Goal: Transaction & Acquisition: Purchase product/service

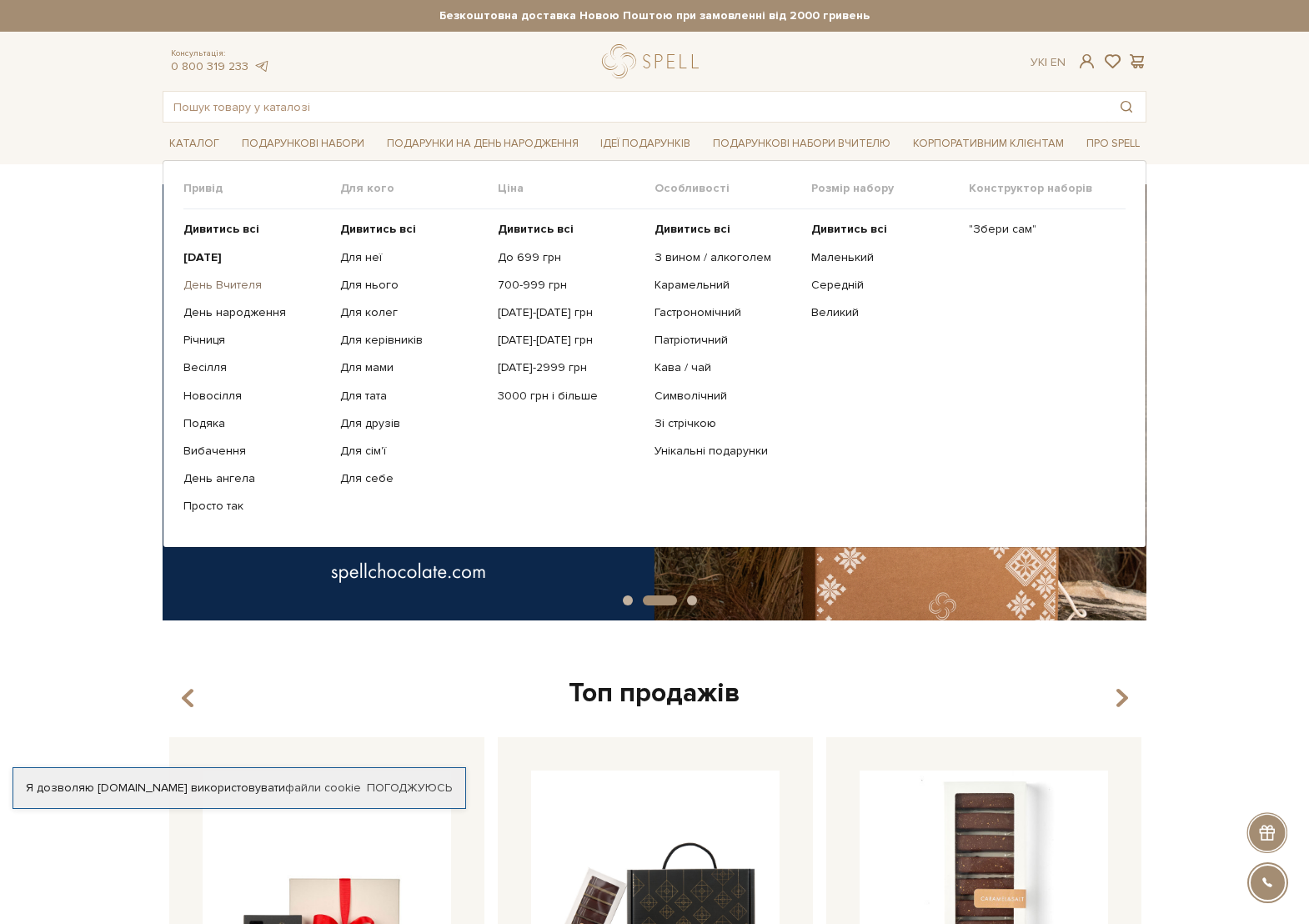
click at [230, 289] on link "День Вчителя" at bounding box center [255, 284] width 144 height 15
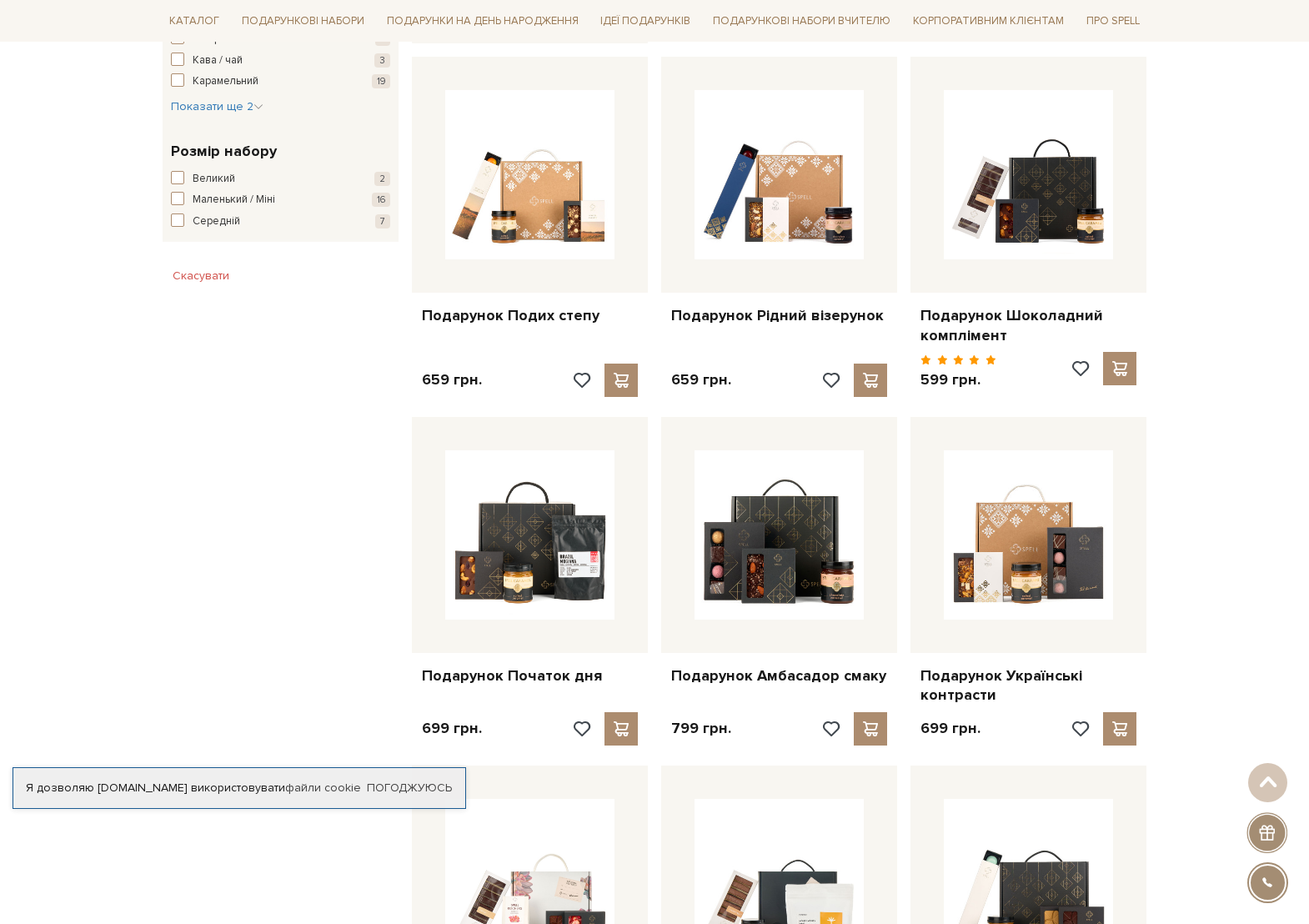
scroll to position [1001, 0]
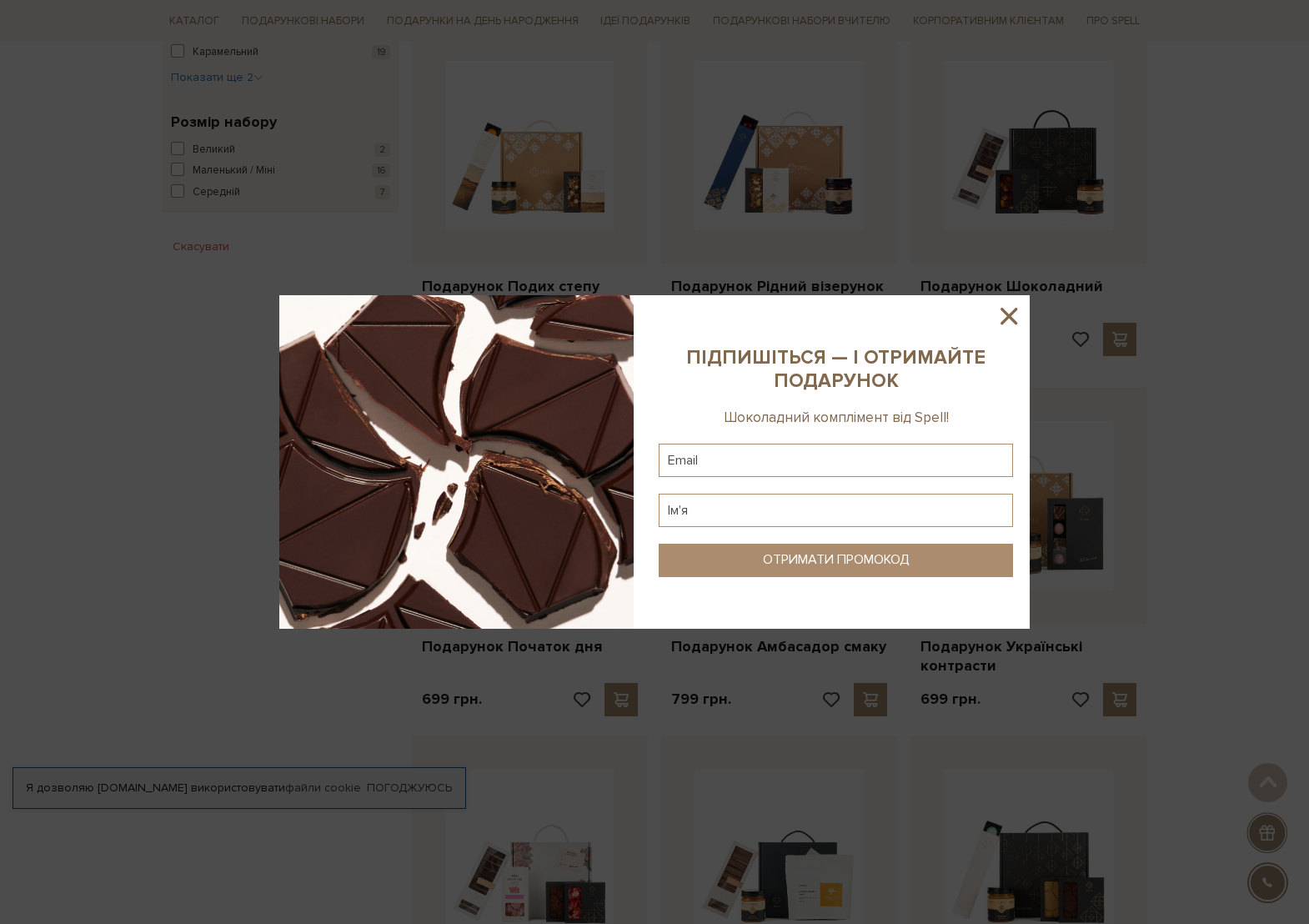
click at [1009, 316] on icon at bounding box center [1008, 315] width 16 height 16
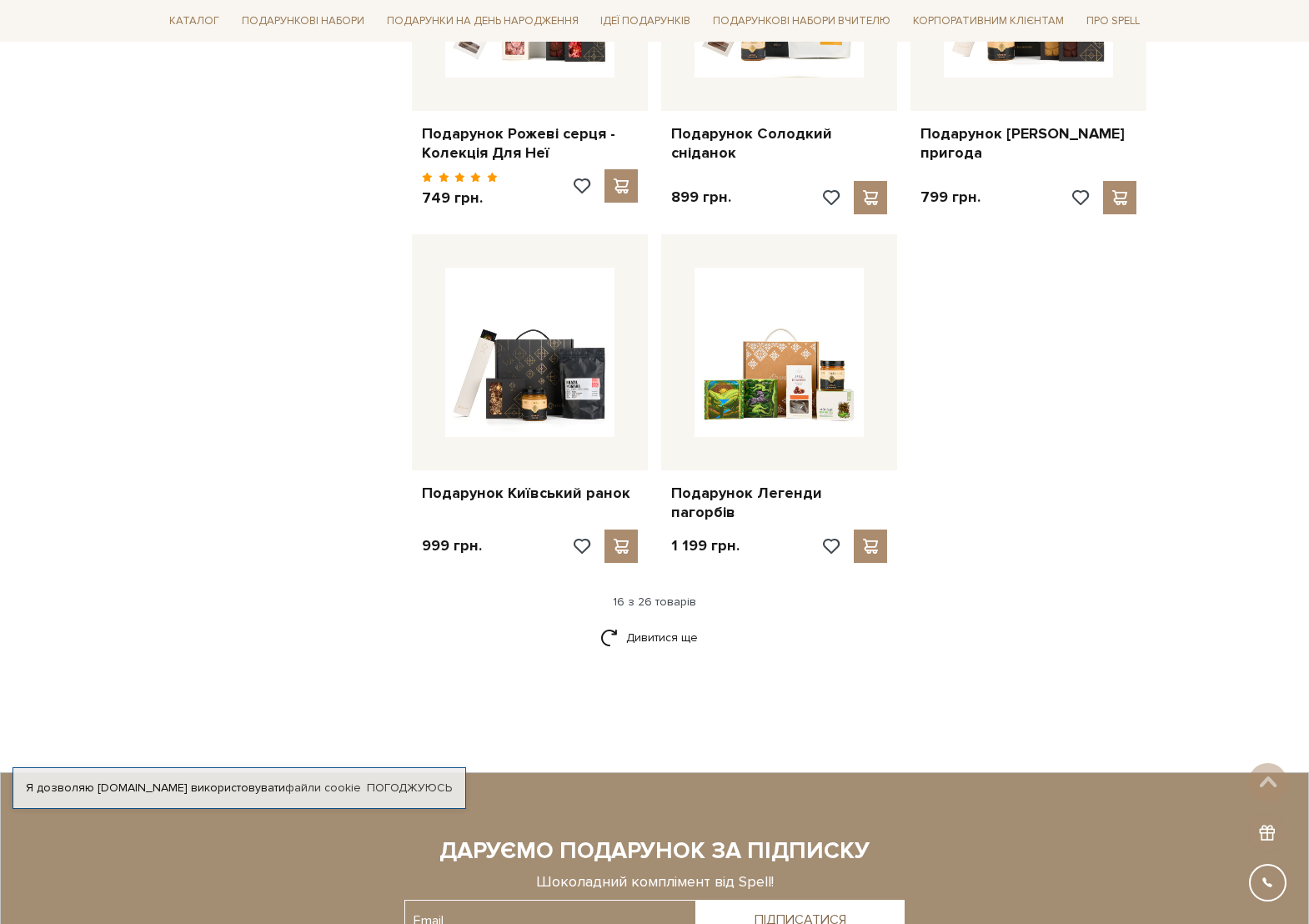
scroll to position [1834, 0]
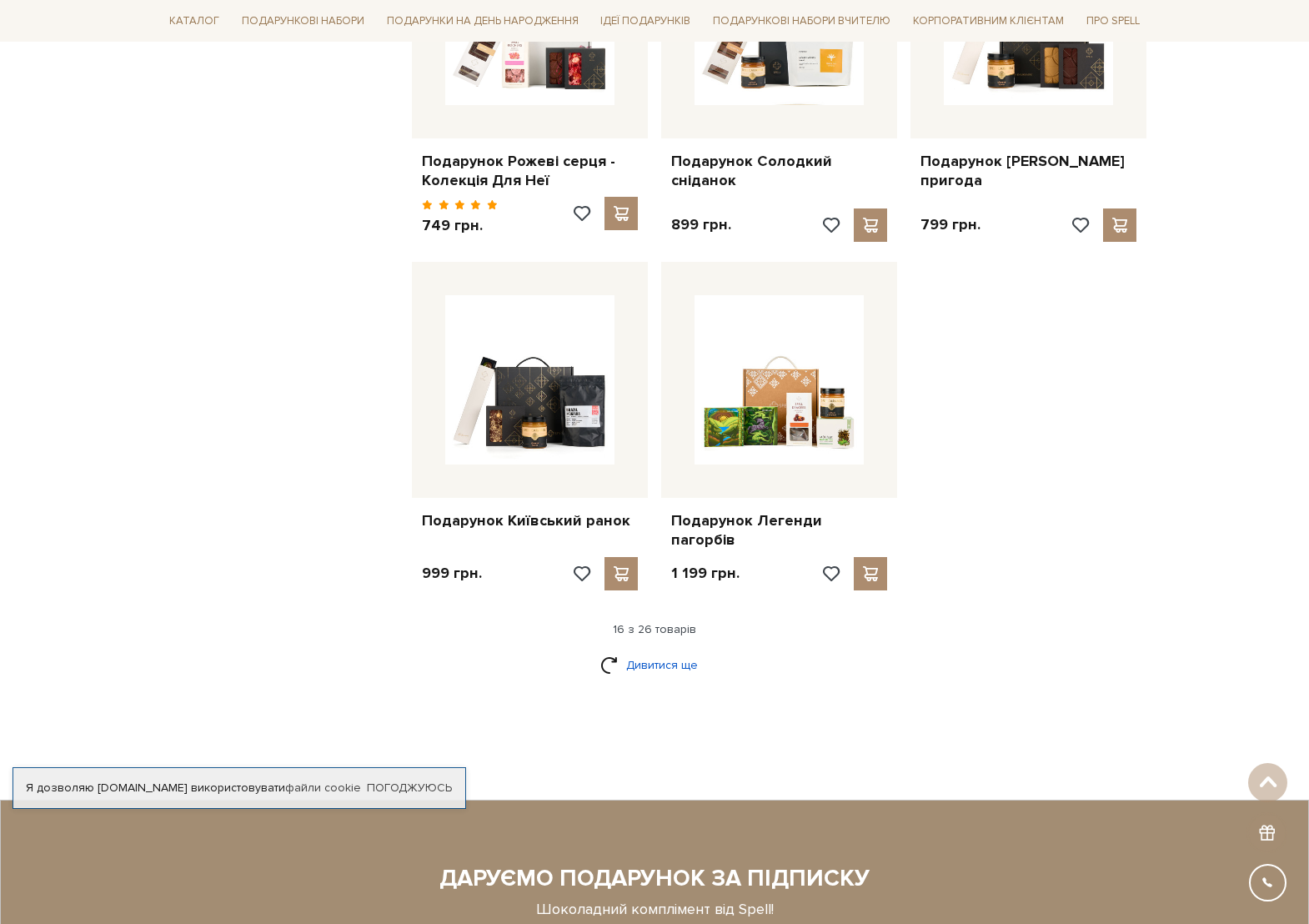
click at [640, 651] on link "Дивитися ще" at bounding box center [654, 665] width 109 height 29
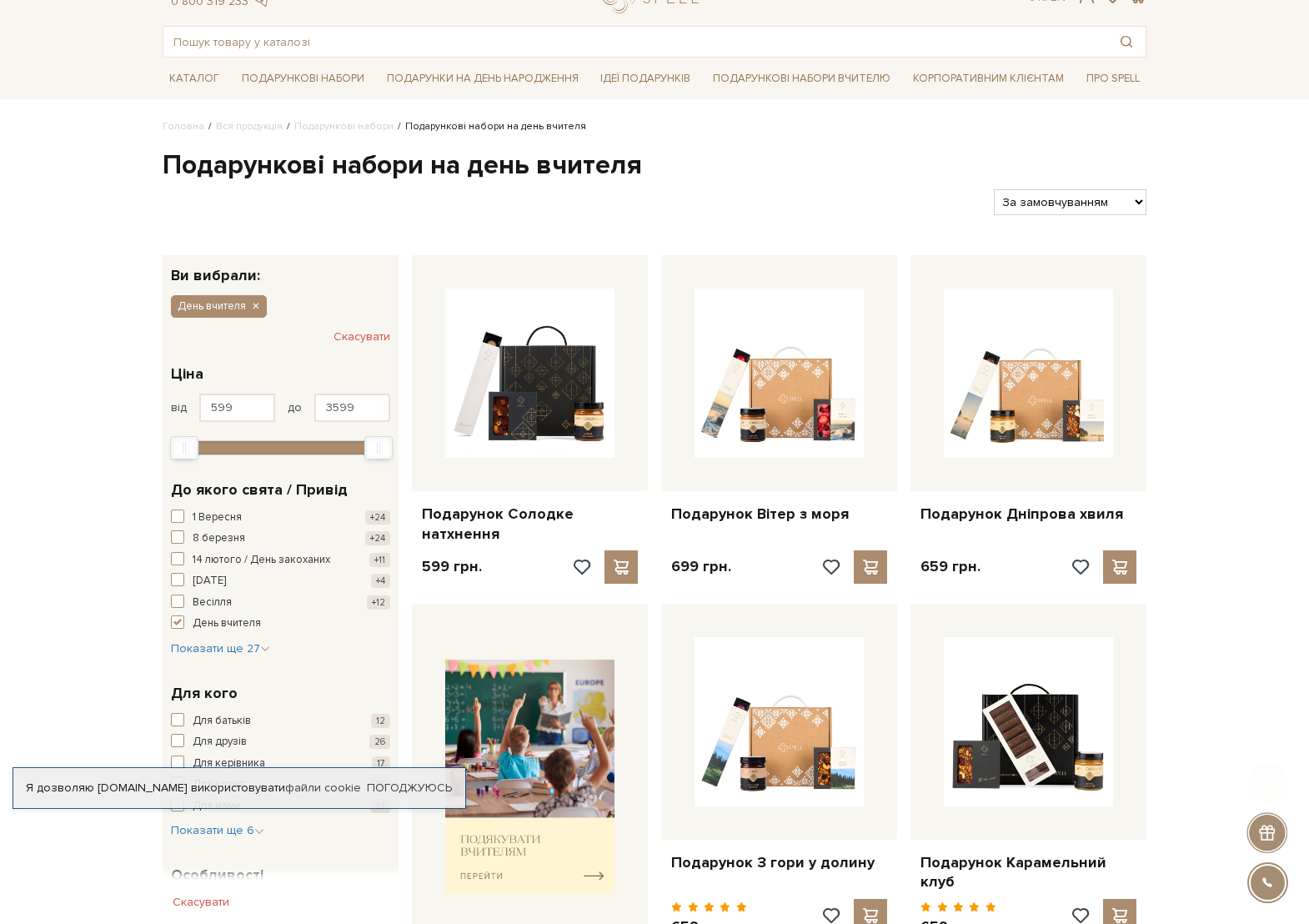
scroll to position [167, 0]
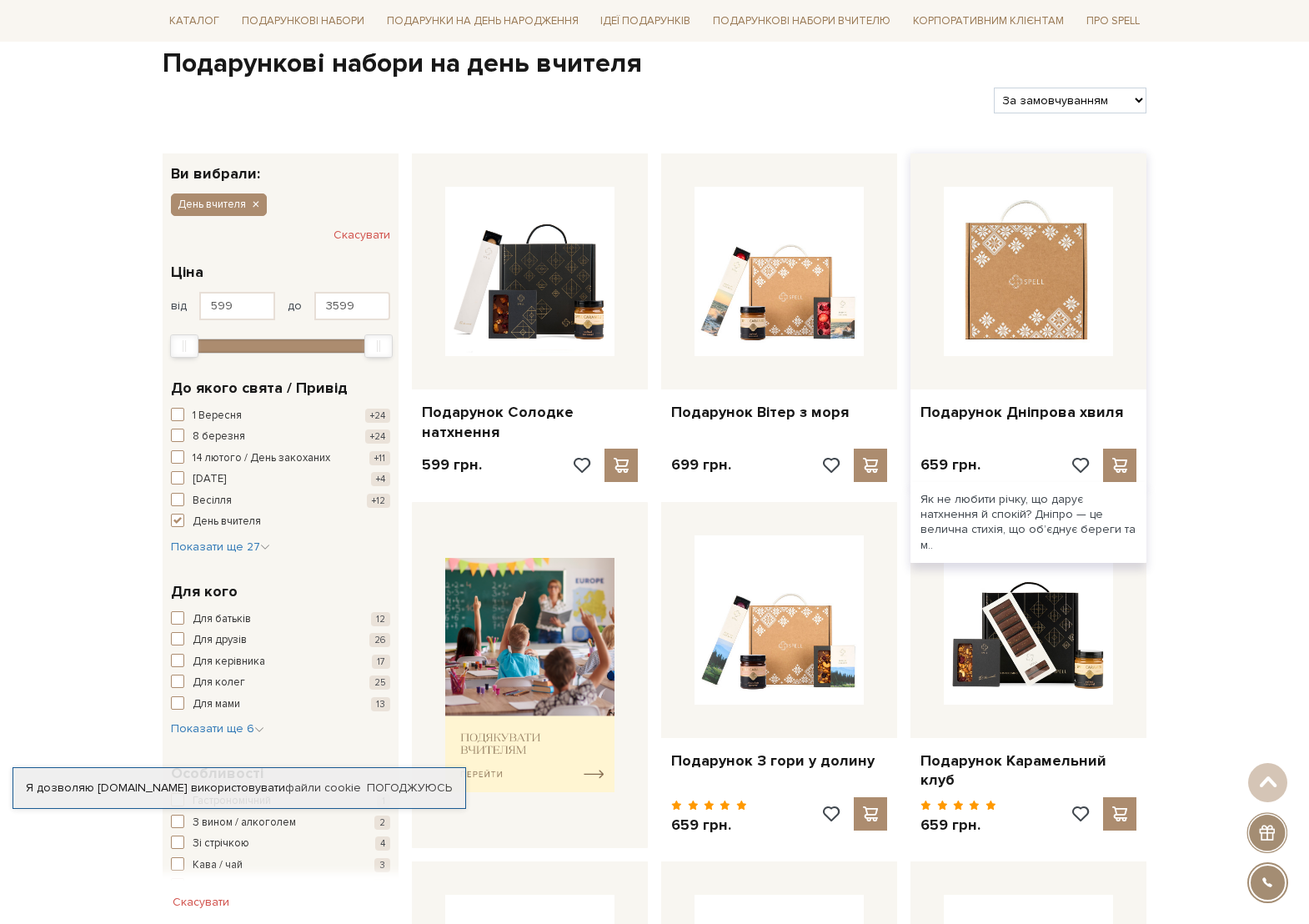
click at [1022, 282] on img at bounding box center [1029, 271] width 170 height 170
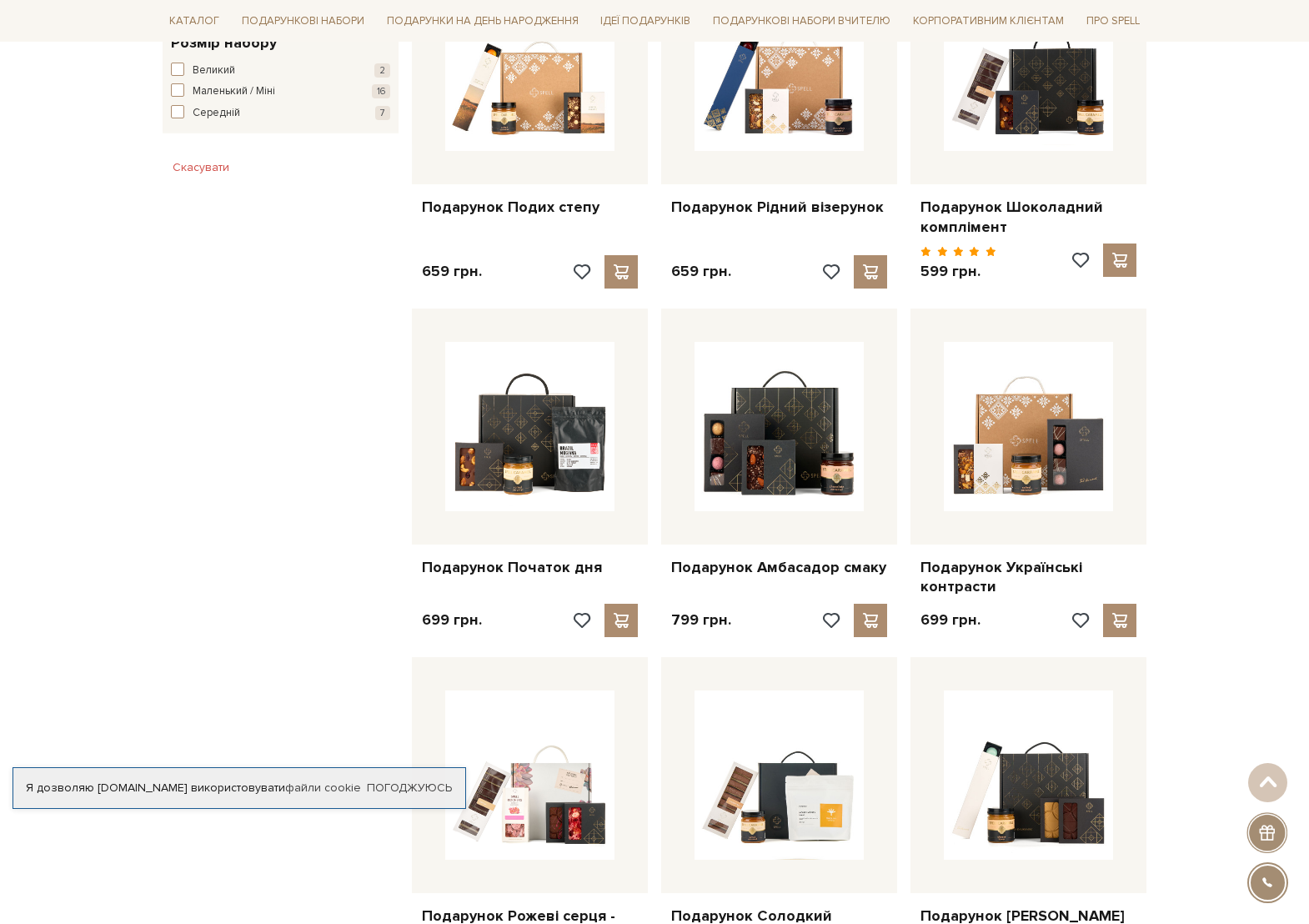
scroll to position [1334, 0]
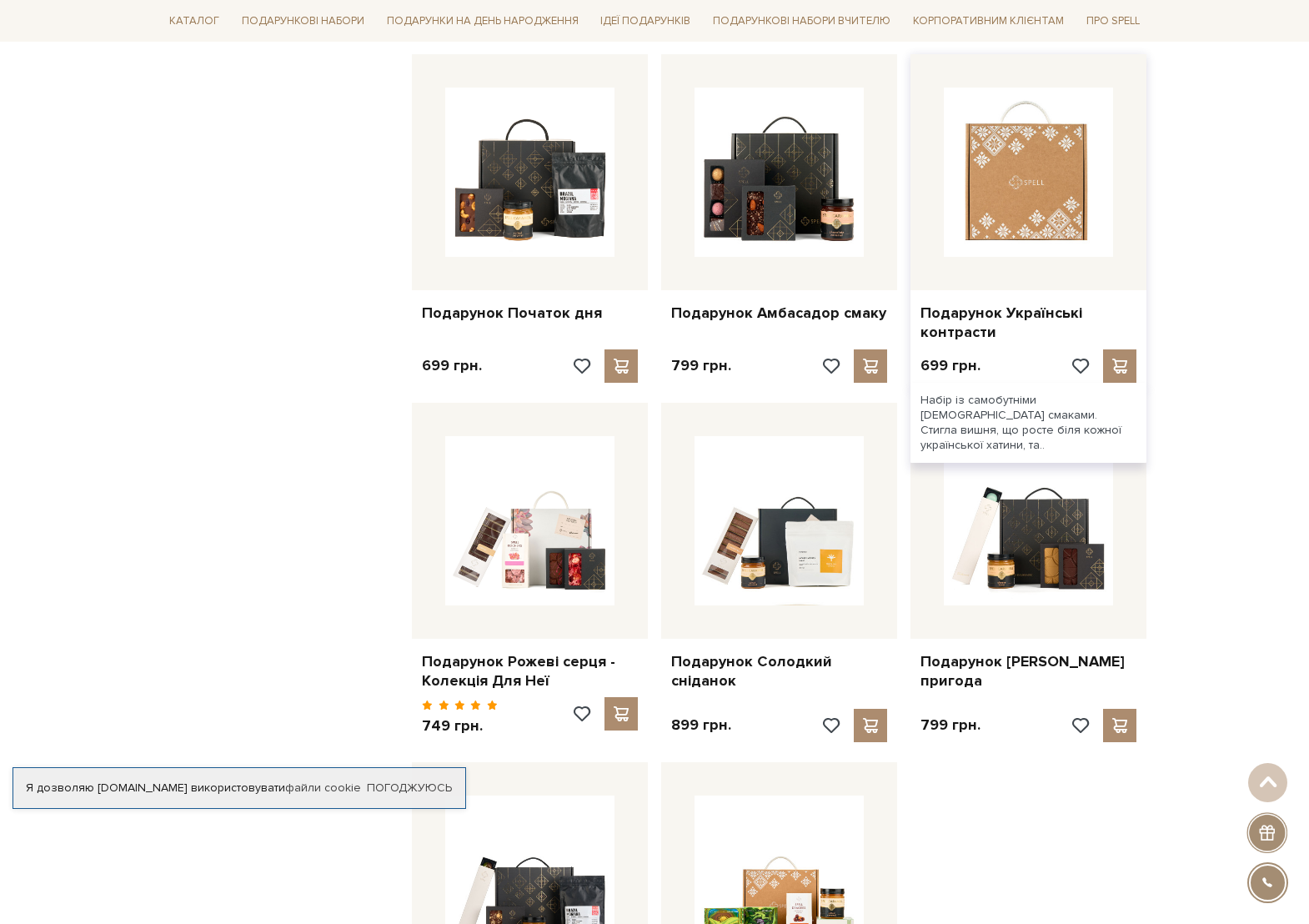
click at [1040, 175] on img at bounding box center [1029, 172] width 170 height 170
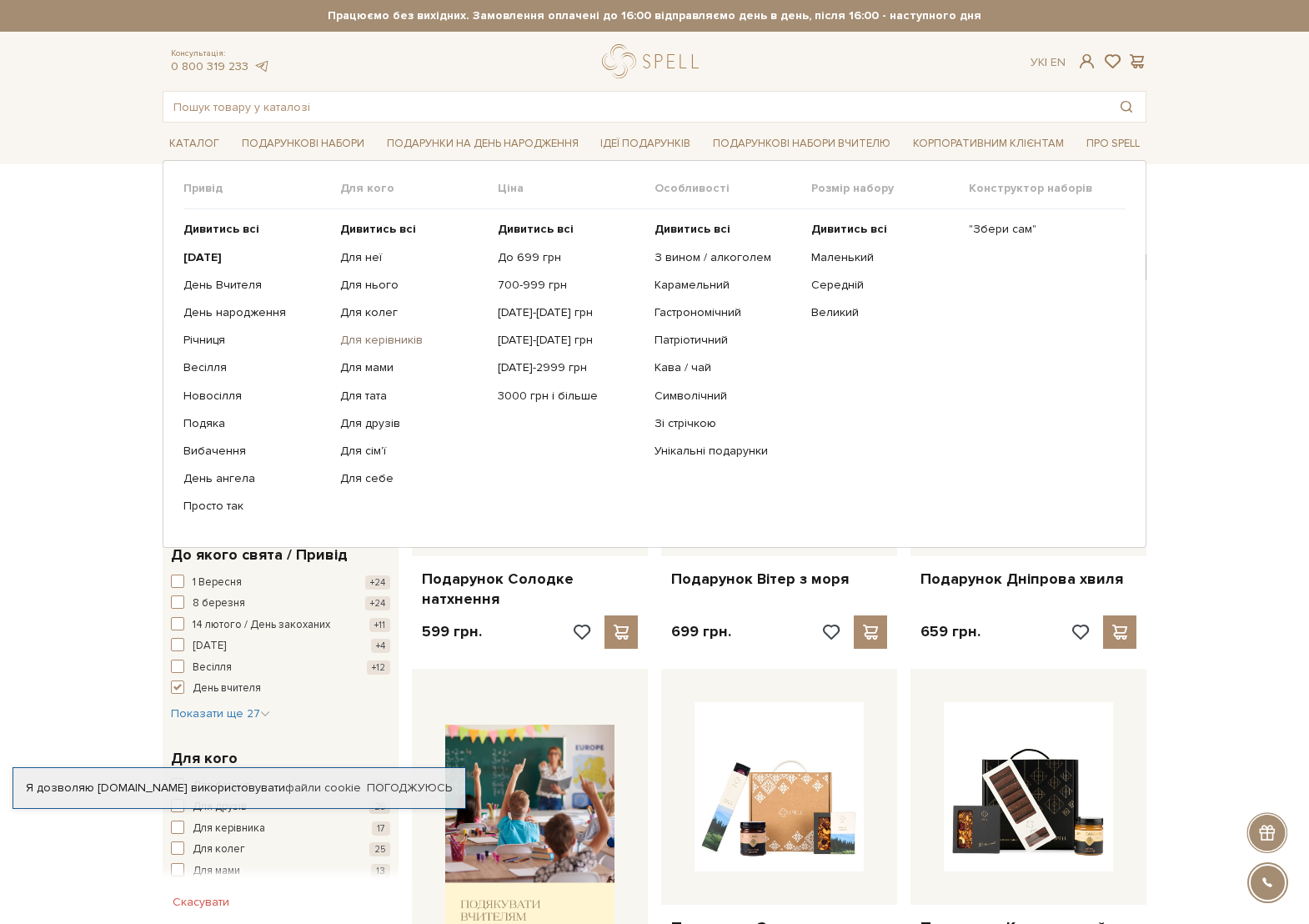
click at [375, 341] on link "Для керівників" at bounding box center [412, 339] width 144 height 15
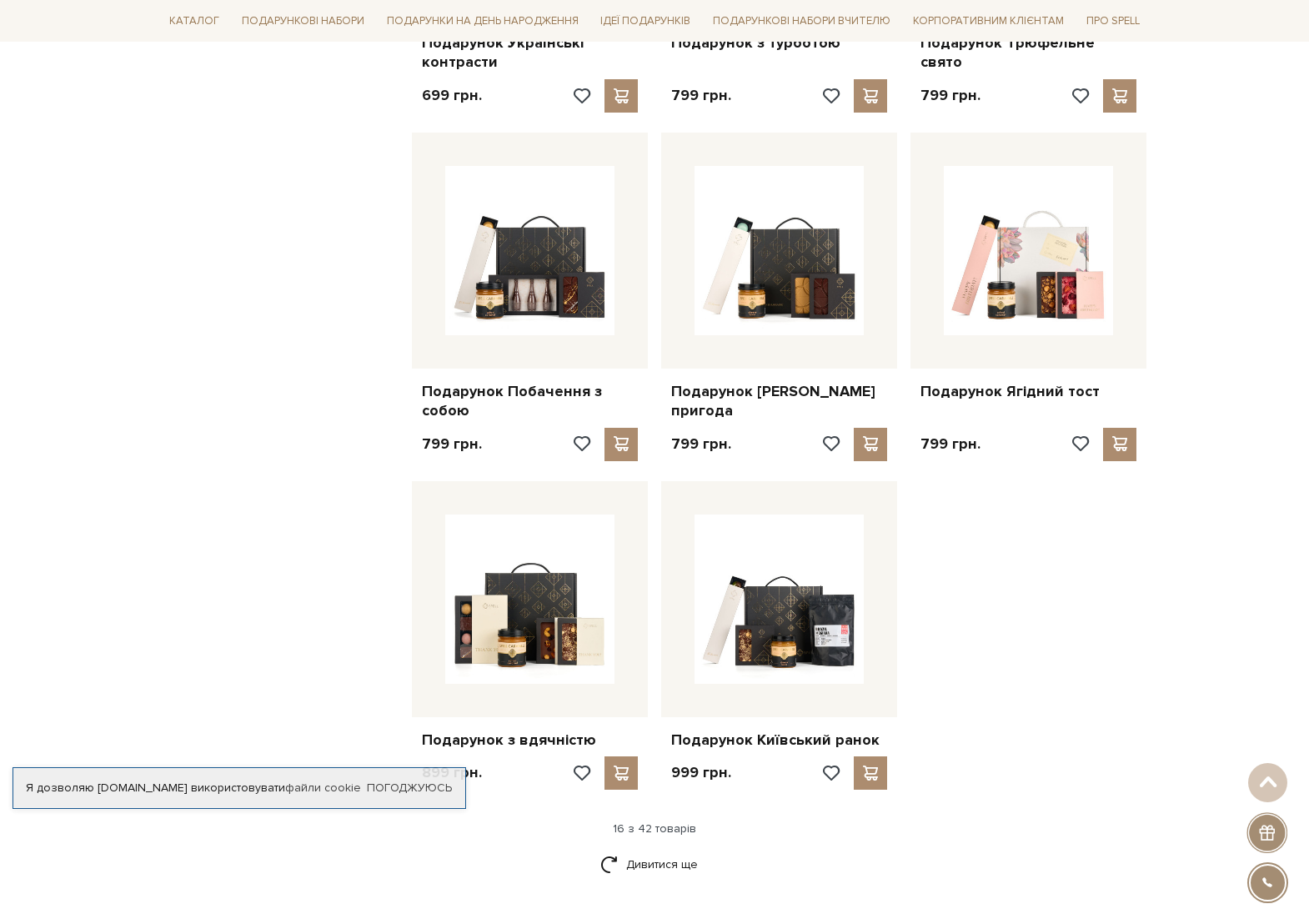
scroll to position [1668, 0]
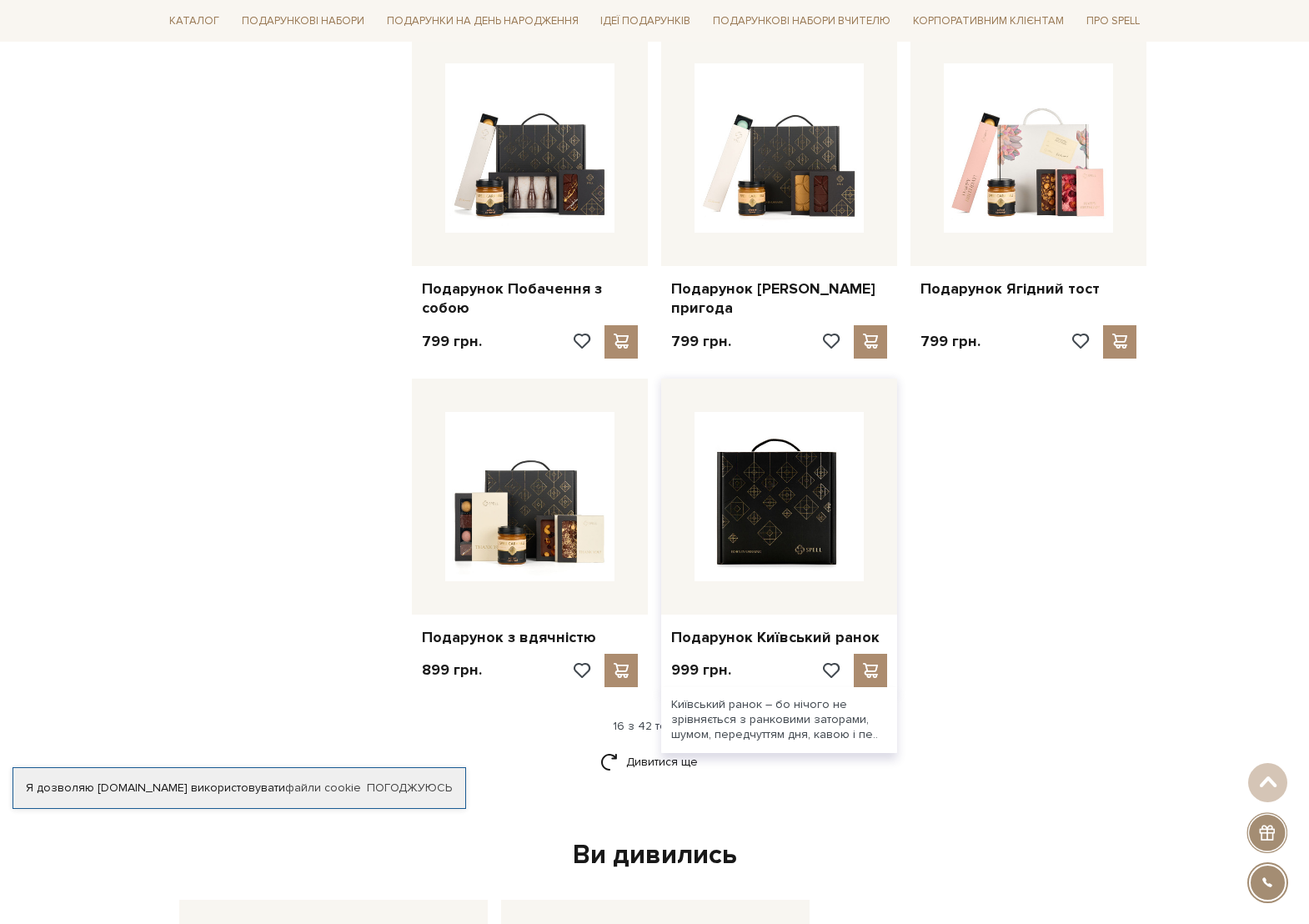
click at [770, 517] on img at bounding box center [779, 496] width 170 height 170
